Goal: Information Seeking & Learning: Learn about a topic

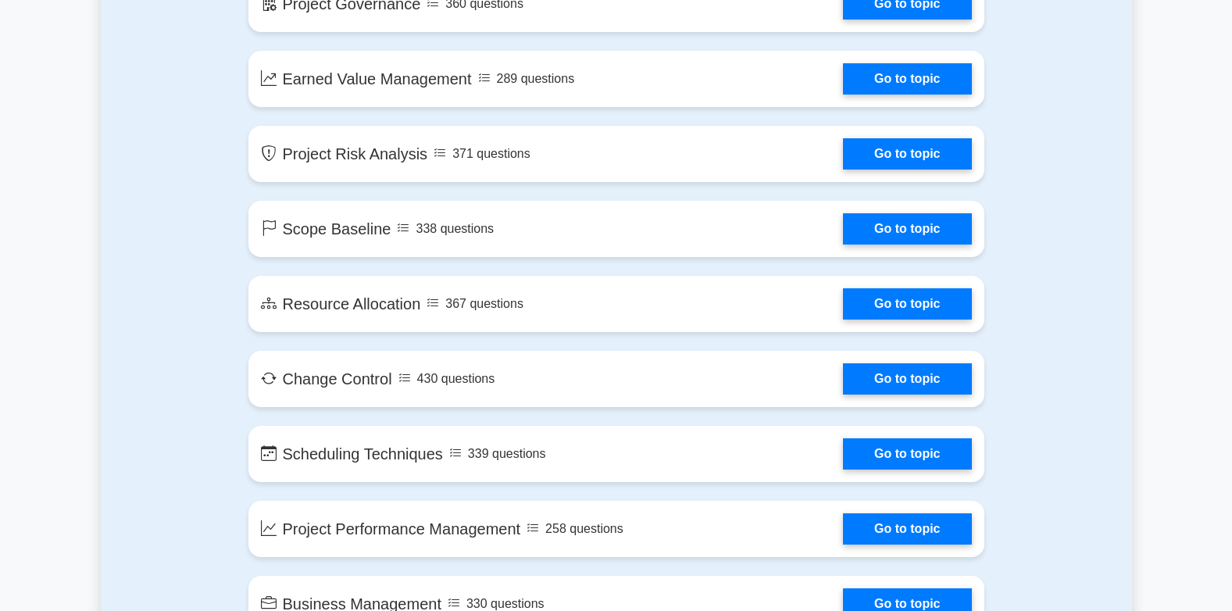
scroll to position [2266, 0]
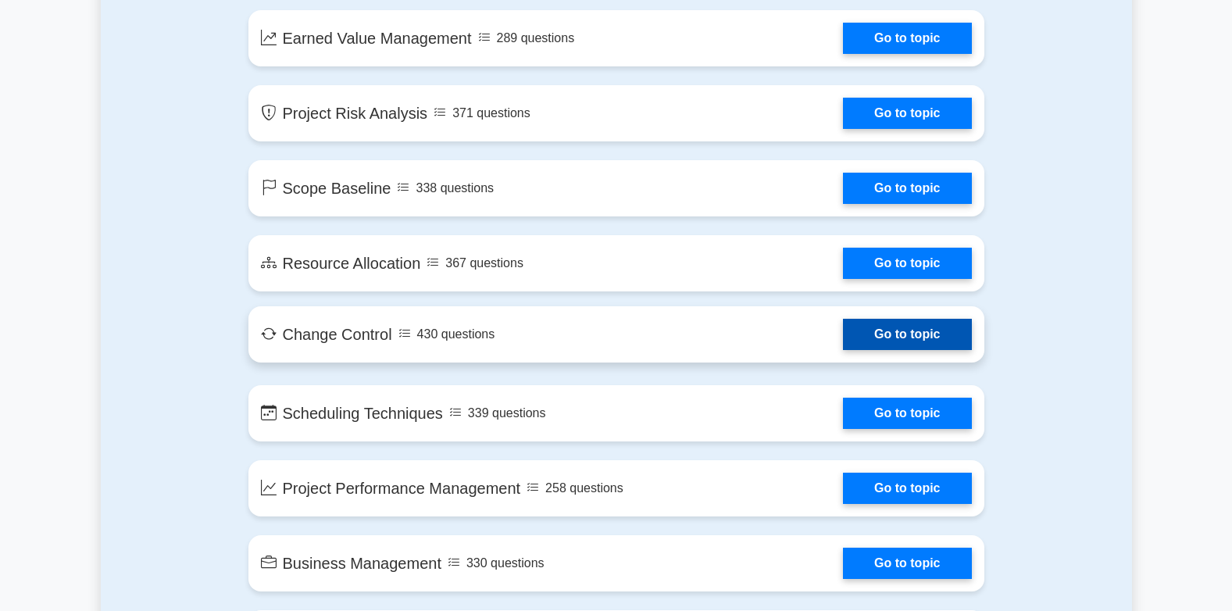
click at [889, 326] on link "Go to topic" at bounding box center [907, 334] width 128 height 31
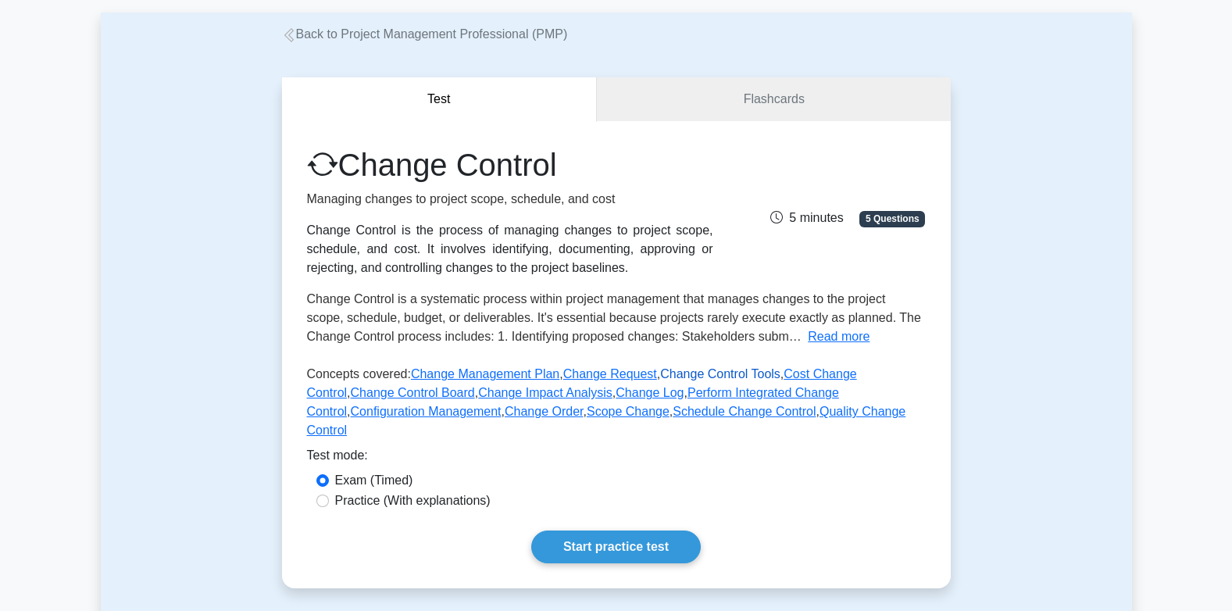
scroll to position [78, 0]
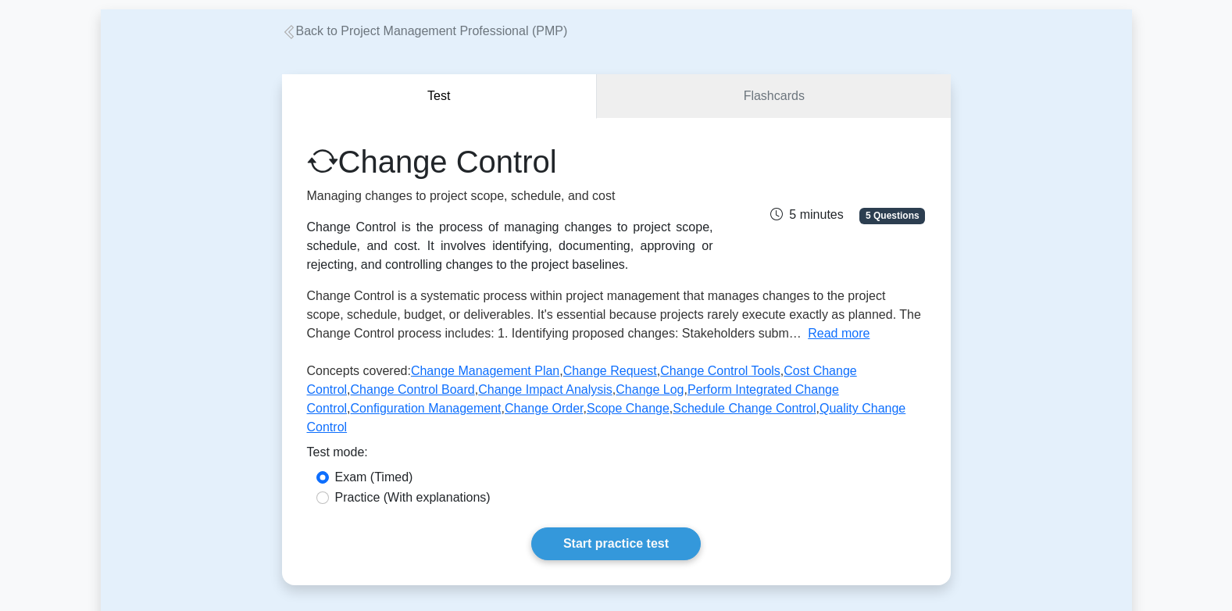
click at [385, 488] on label "Practice (With explanations)" at bounding box center [413, 497] width 156 height 19
click at [329, 492] on input "Practice (With explanations)" at bounding box center [323, 498] width 13 height 13
radio input "true"
click at [636, 529] on link "Start practice test" at bounding box center [616, 544] width 170 height 33
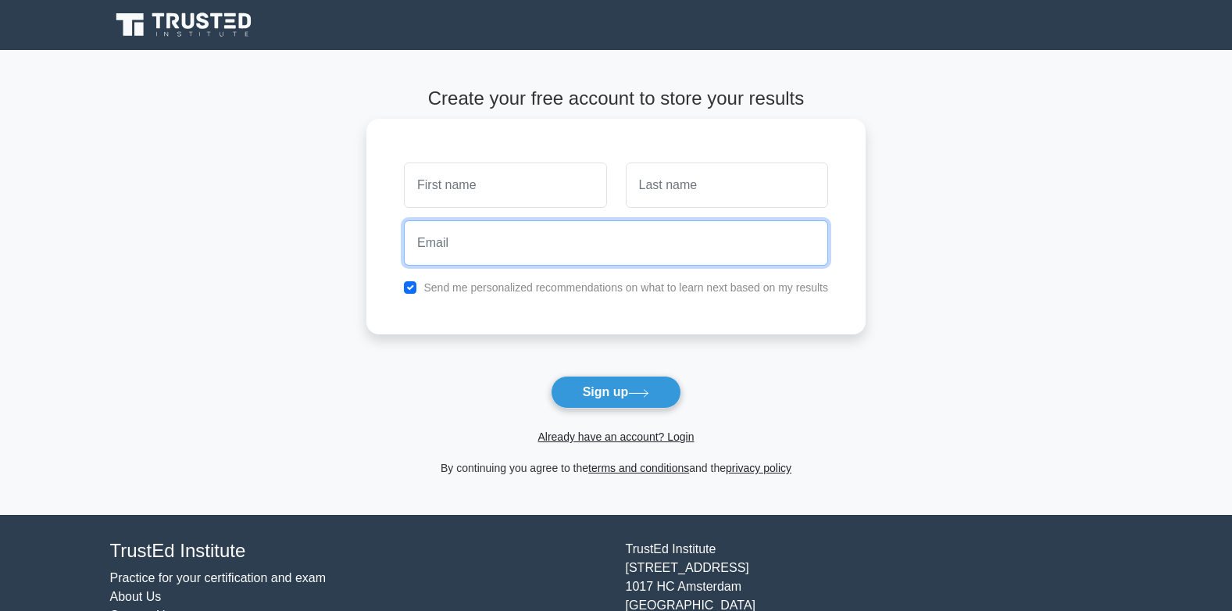
click at [488, 251] on input "email" at bounding box center [616, 242] width 424 height 45
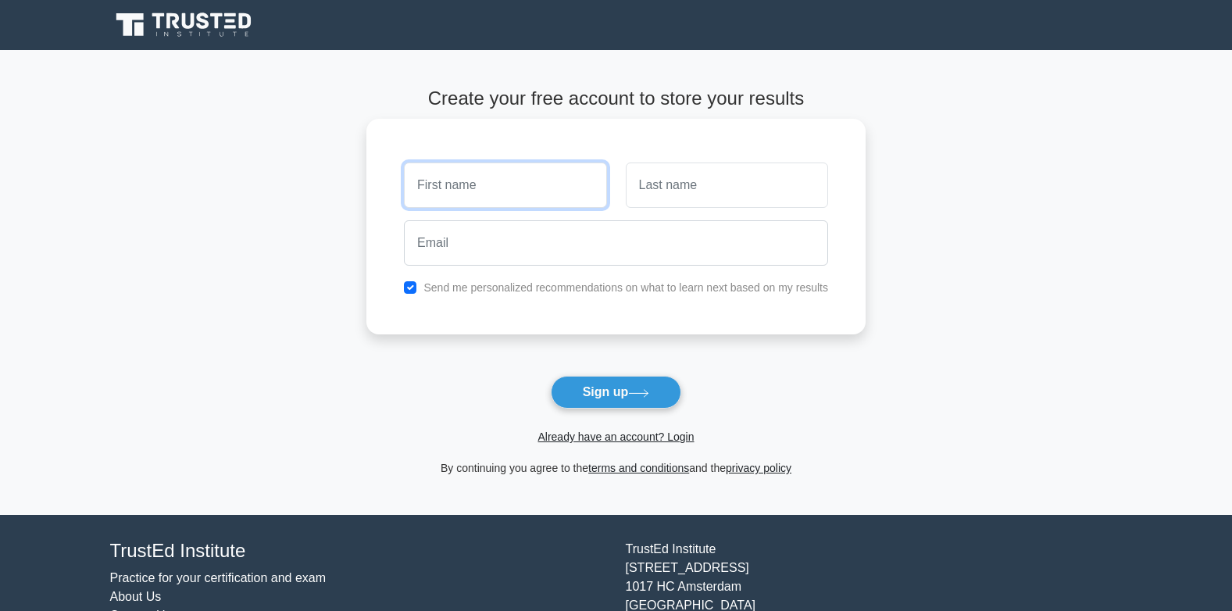
click at [471, 178] on input "text" at bounding box center [505, 185] width 202 height 45
type input "ebrahim"
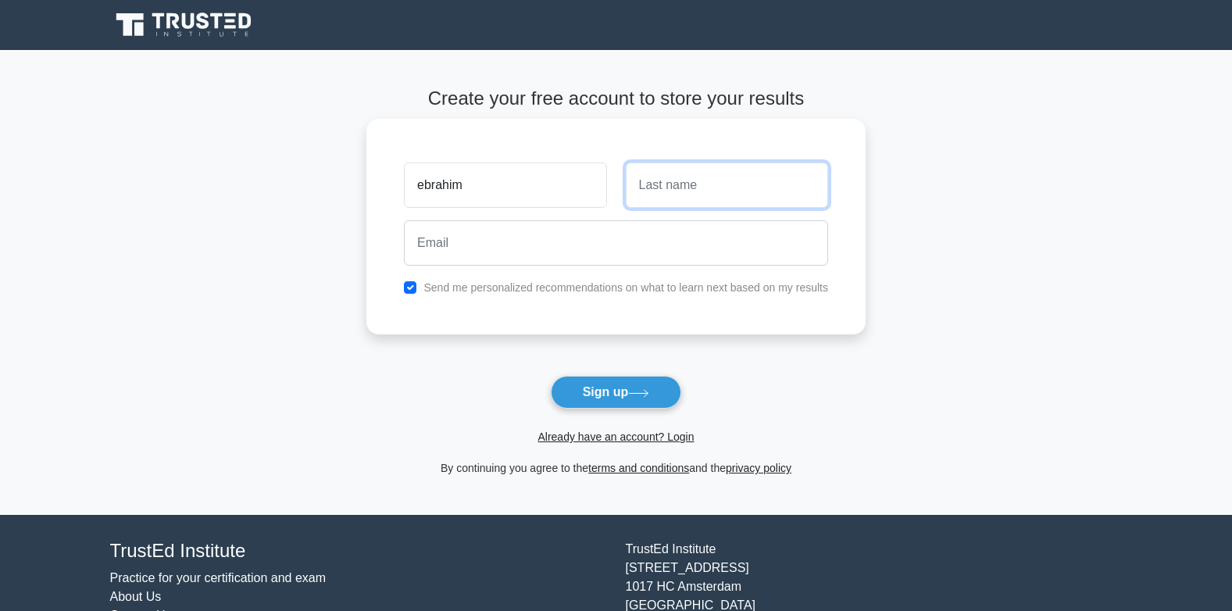
click at [672, 188] on input "text" at bounding box center [727, 185] width 202 height 45
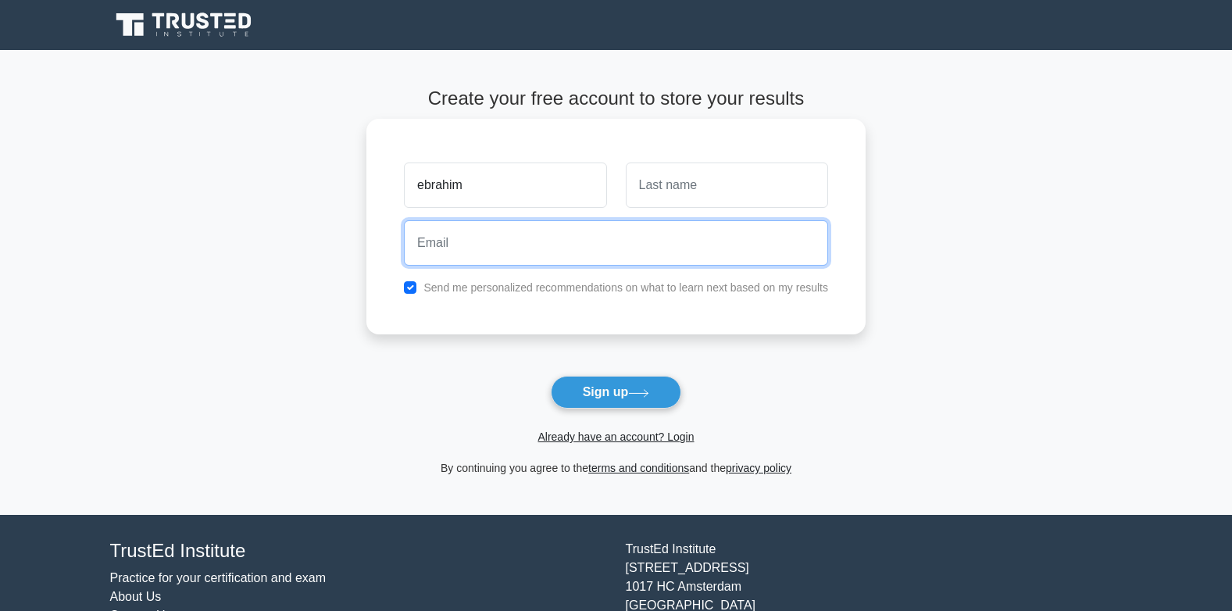
click at [487, 264] on input "email" at bounding box center [616, 242] width 424 height 45
type input "ebrahimjamali84@gmail.com"
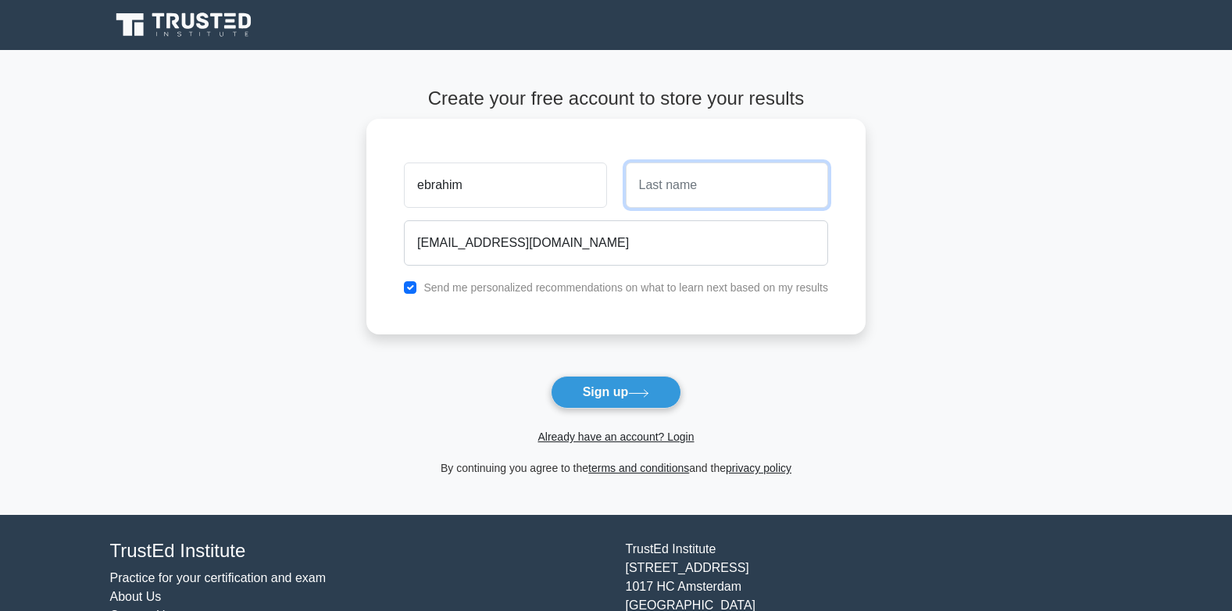
click at [707, 193] on input "text" at bounding box center [727, 185] width 202 height 45
type input "kam"
click at [456, 292] on label "Send me personalized recommendations on what to learn next based on my results" at bounding box center [626, 287] width 405 height 13
click at [413, 290] on input "checkbox" at bounding box center [410, 287] width 13 height 13
checkbox input "false"
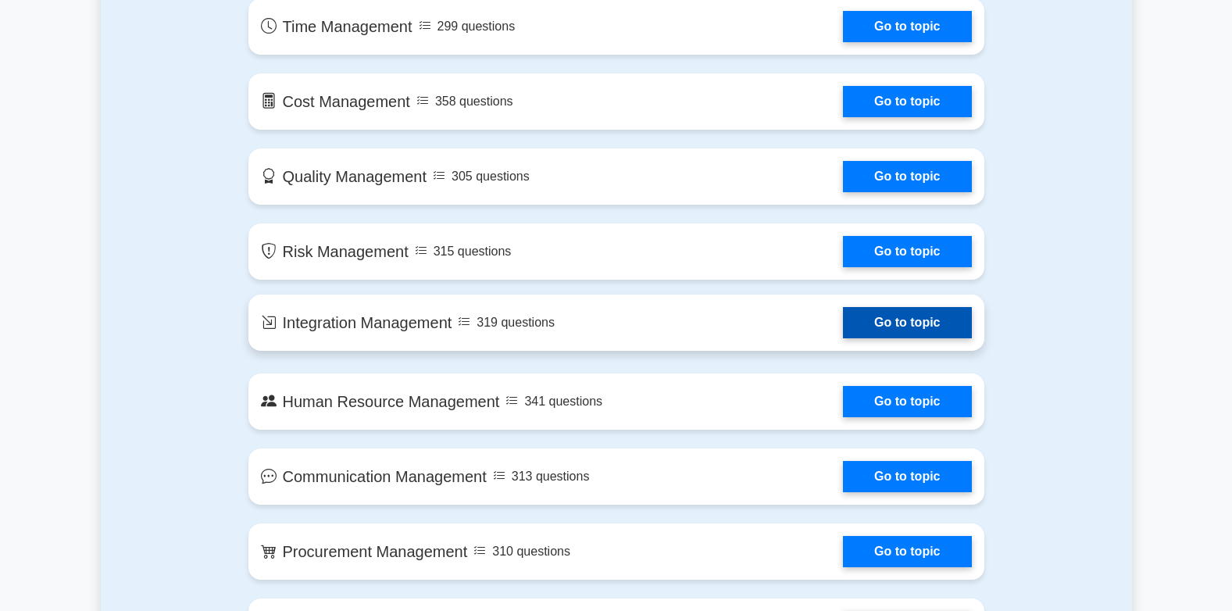
scroll to position [1016, 0]
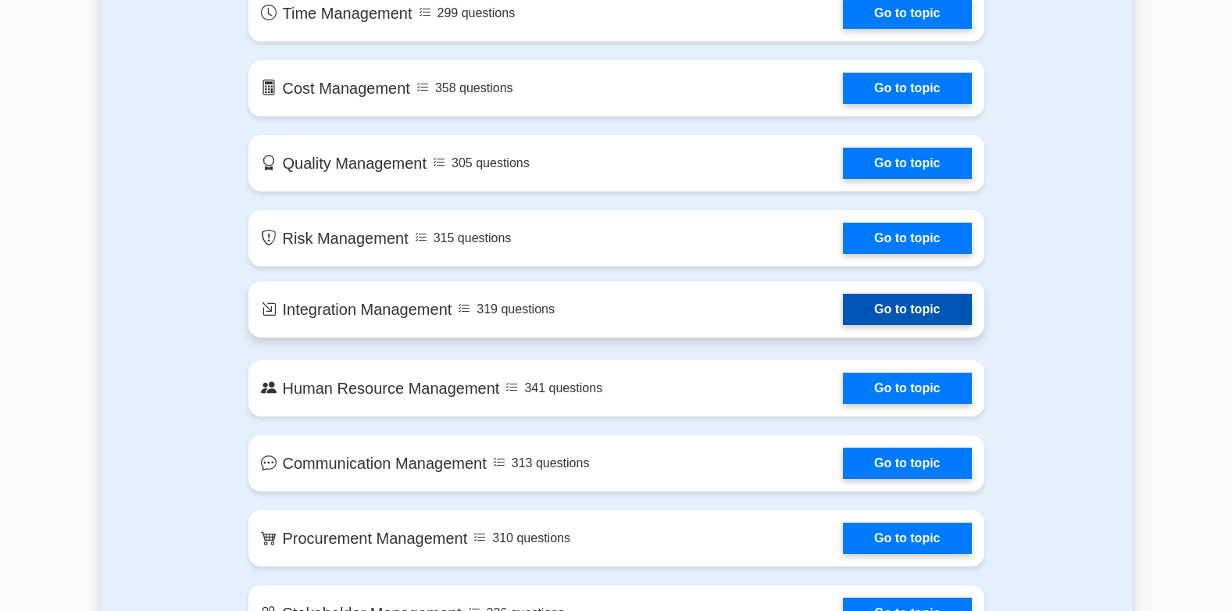
click at [897, 318] on link "Go to topic" at bounding box center [907, 309] width 128 height 31
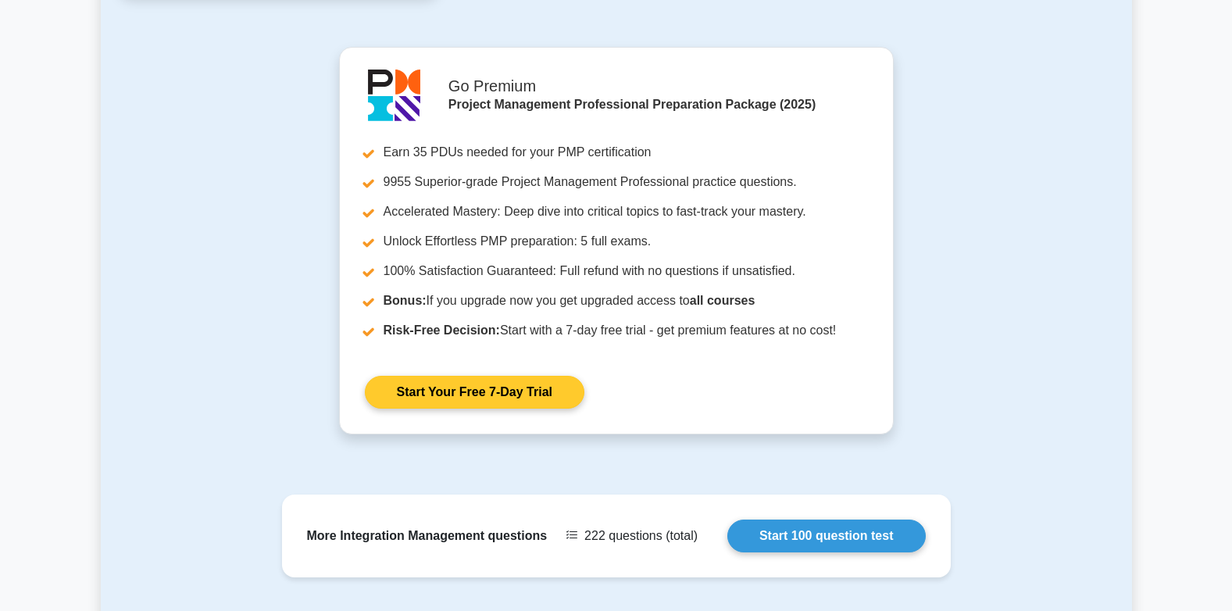
scroll to position [1350, 0]
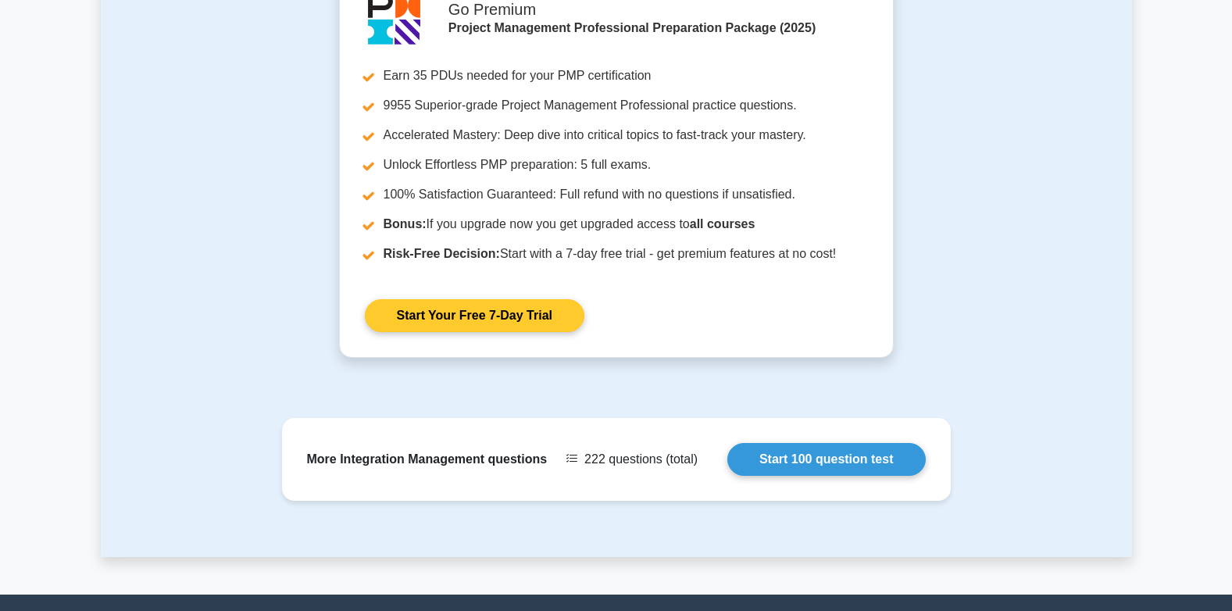
click at [427, 305] on link "Start Your Free 7-Day Trial" at bounding box center [475, 315] width 220 height 33
